Goal: Find specific page/section: Locate a particular part of the current website

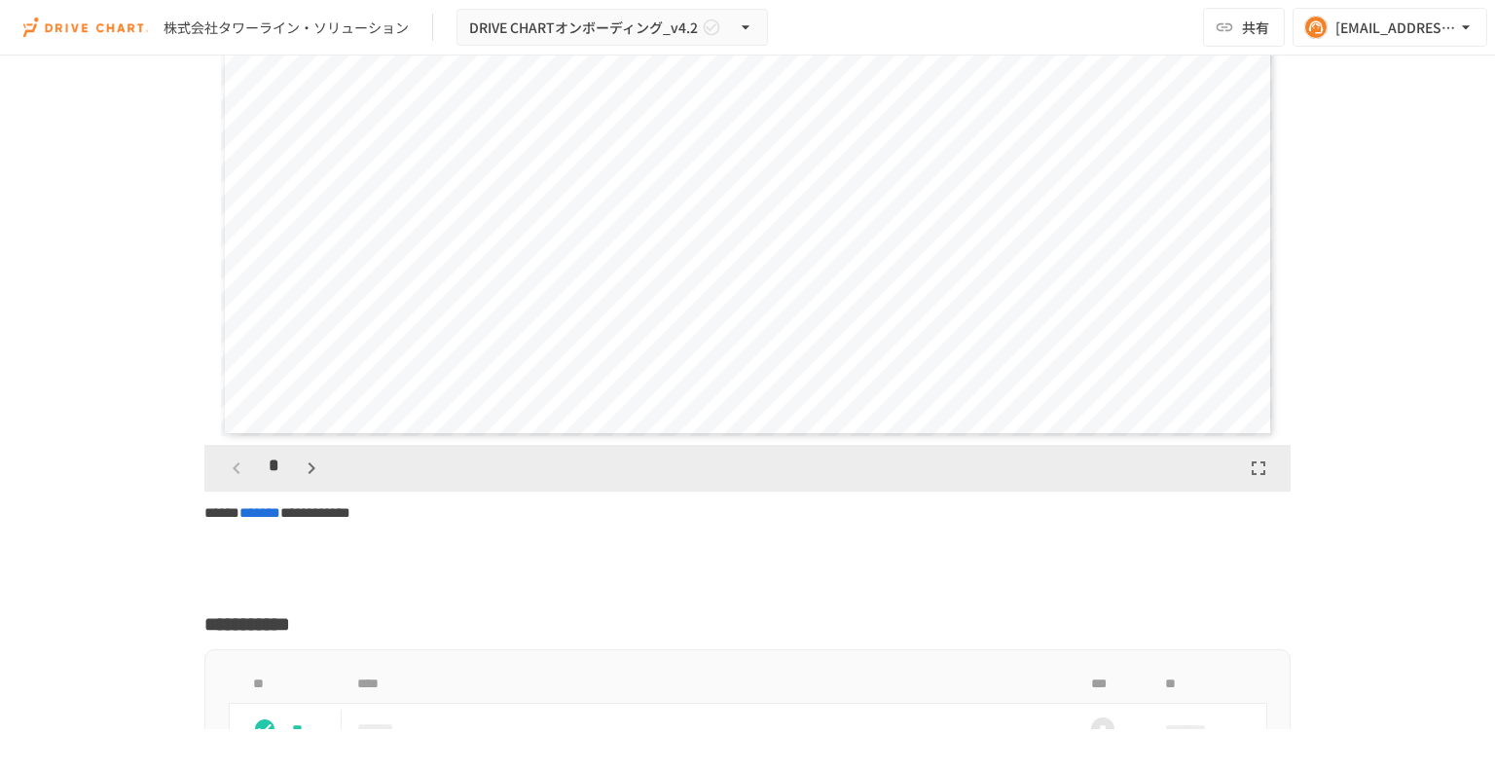
scroll to position [4712, 0]
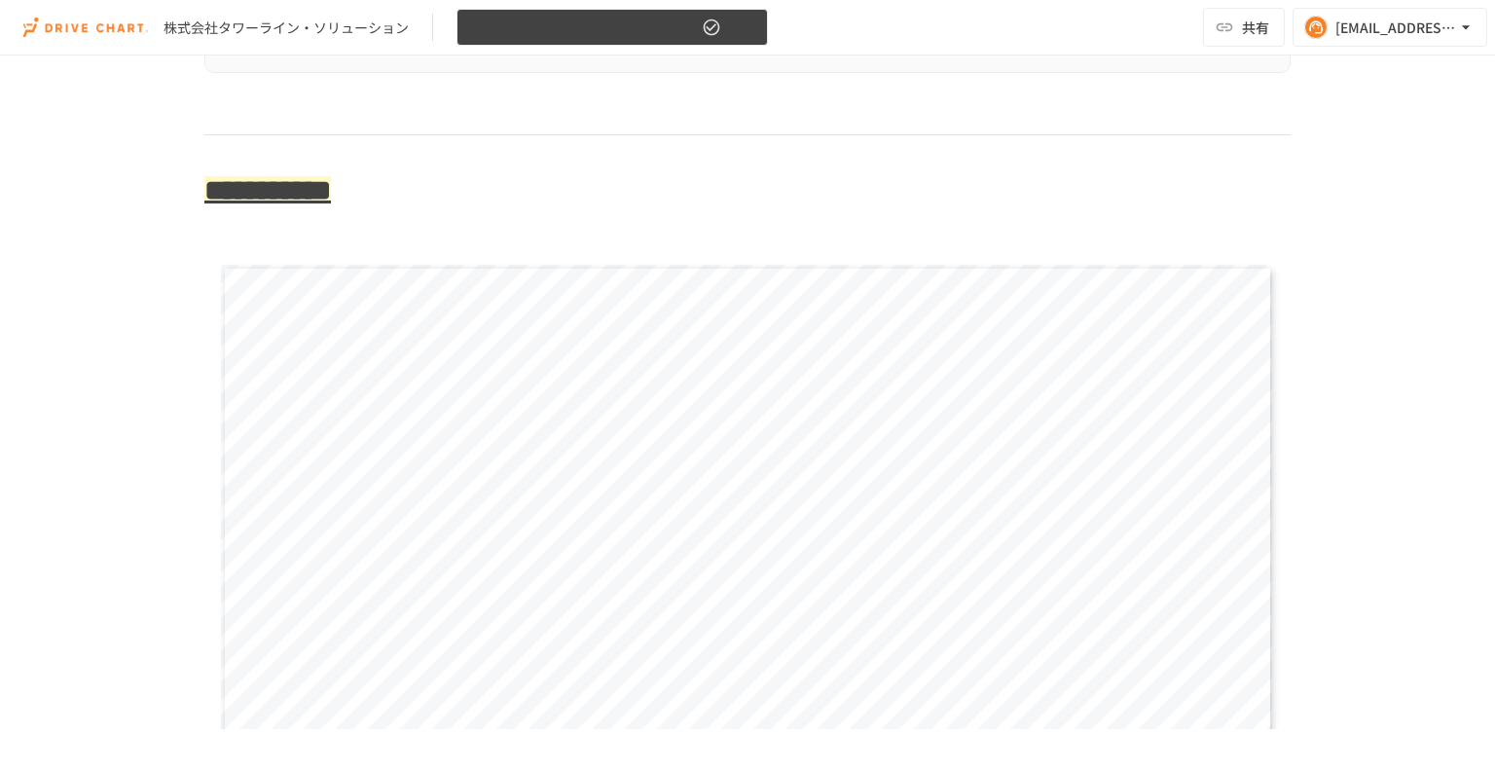
click at [582, 14] on button "DRIVE CHARTオンボーディング_v4.2" at bounding box center [611, 28] width 311 height 38
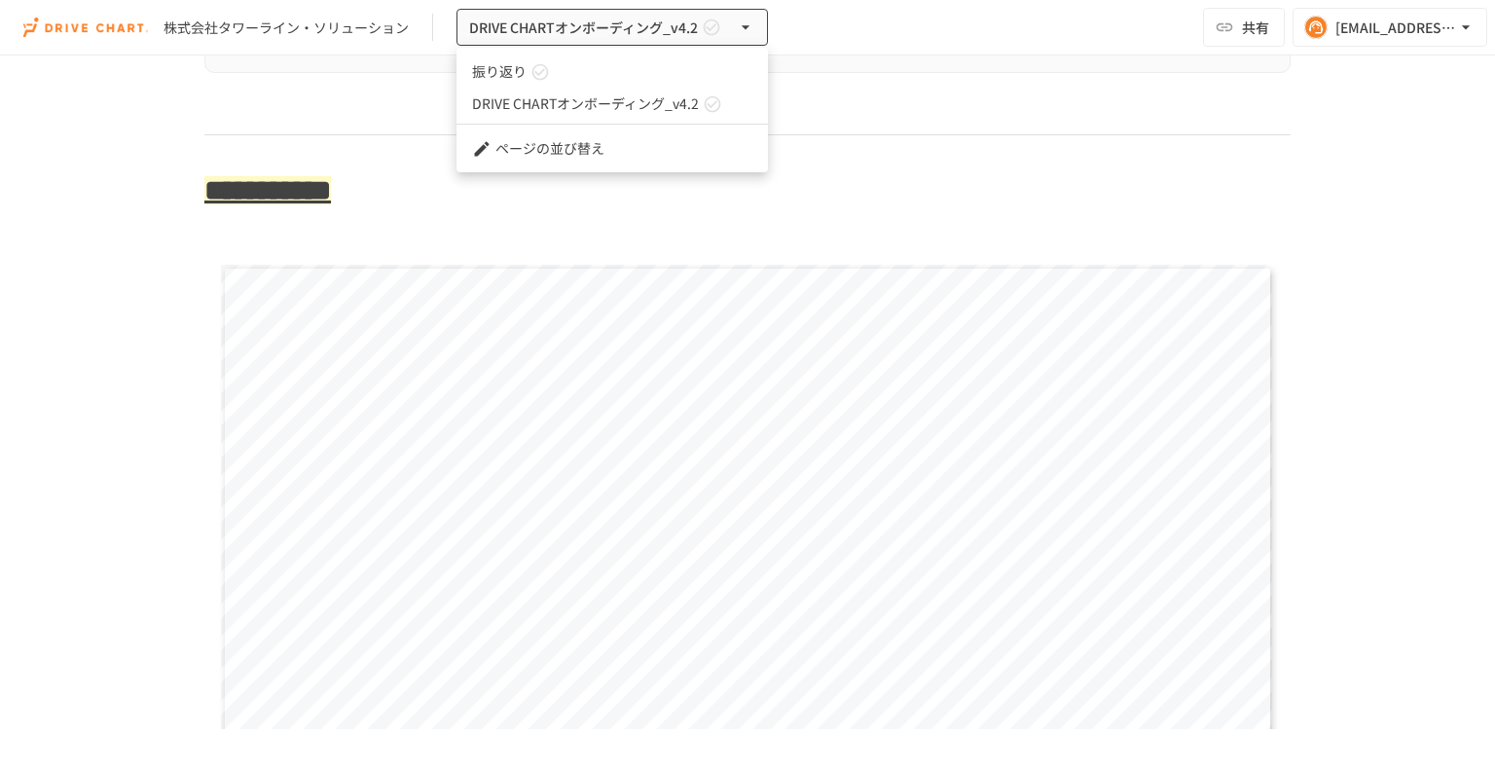
click at [555, 73] on link "振り返り" at bounding box center [611, 71] width 311 height 32
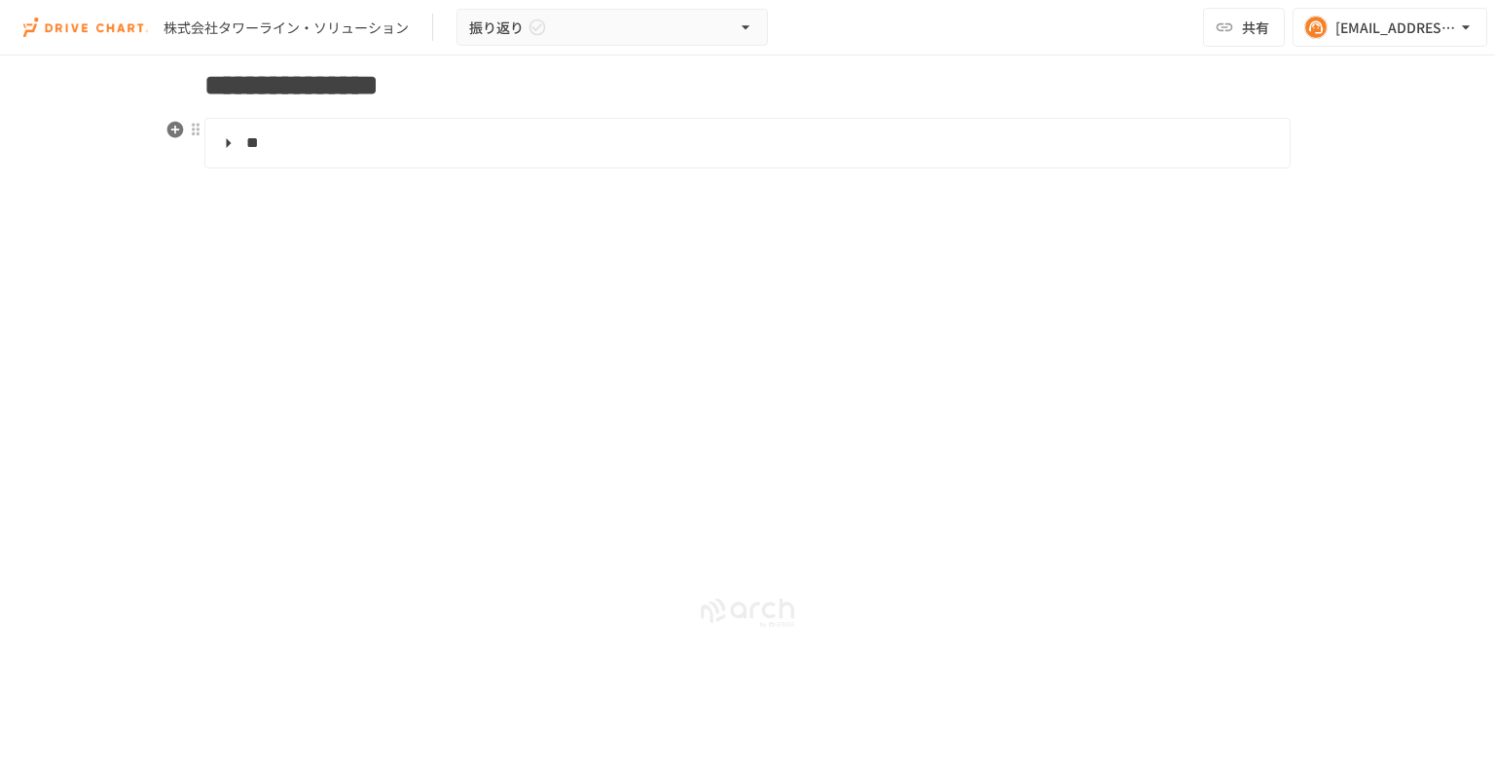
scroll to position [1364, 0]
click at [381, 34] on div "株式会社タワーライン・ソリューション" at bounding box center [285, 28] width 245 height 20
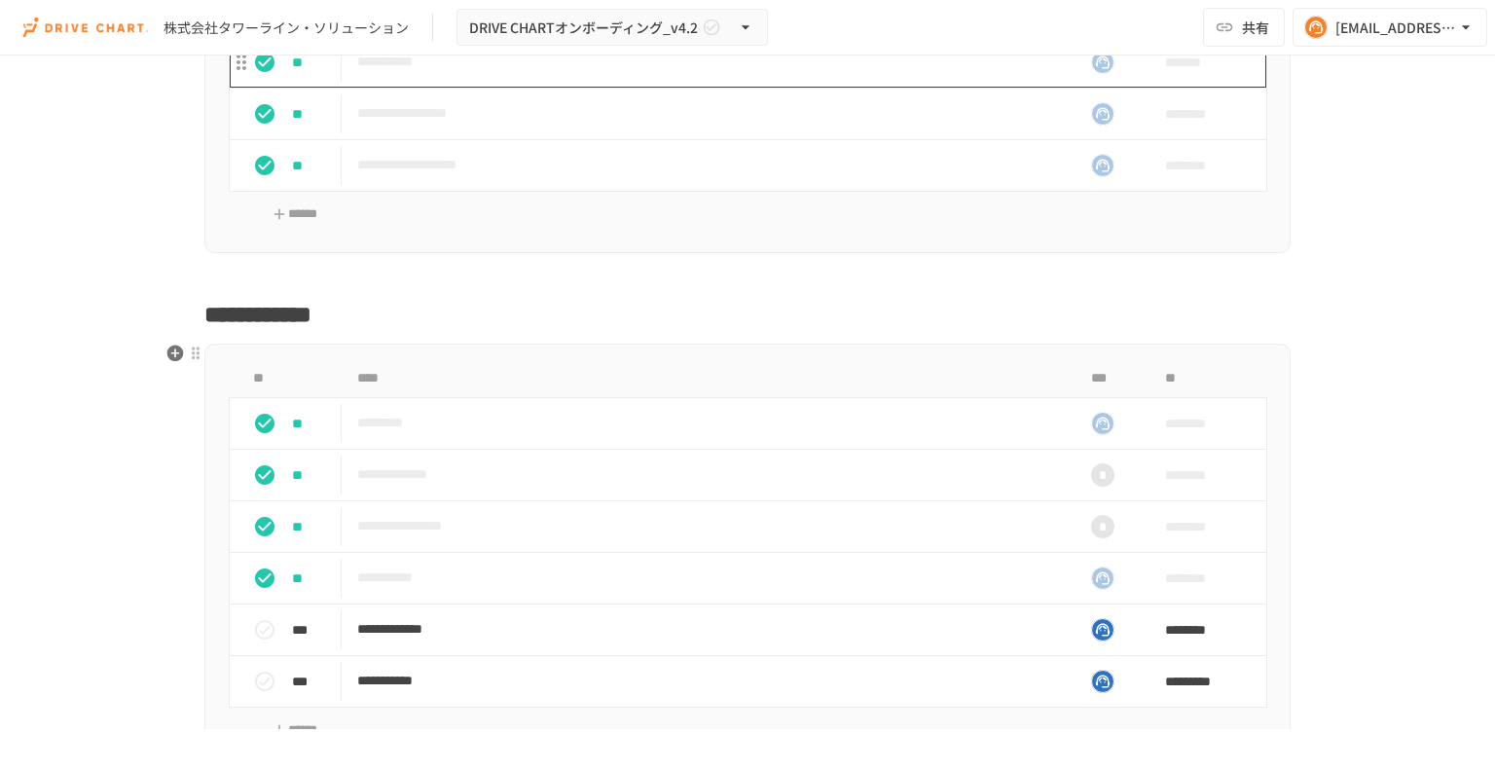
scroll to position [8742, 0]
